Goal: Task Accomplishment & Management: Use online tool/utility

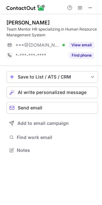
scroll to position [146, 102]
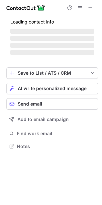
scroll to position [156, 102]
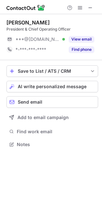
scroll to position [3, 3]
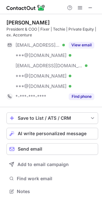
scroll to position [186, 102]
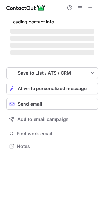
scroll to position [3, 3]
